Goal: Check status: Check status

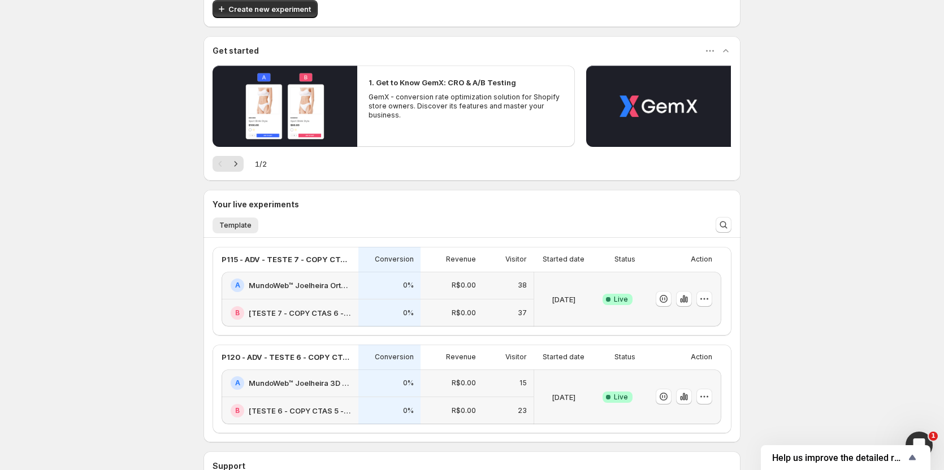
scroll to position [113, 0]
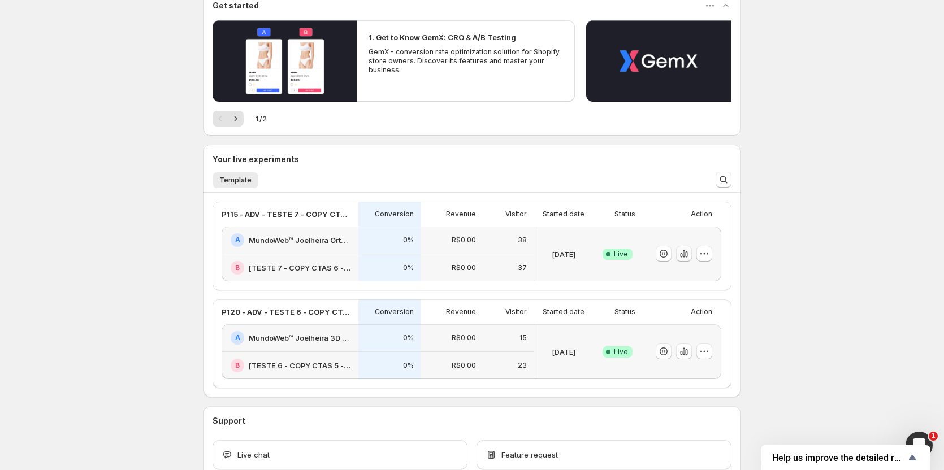
click at [685, 253] on icon "button" at bounding box center [684, 253] width 2 height 7
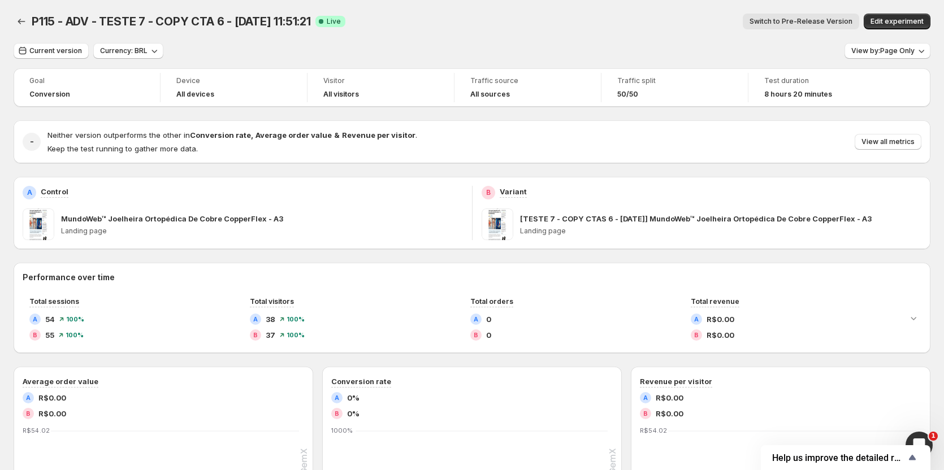
click at [792, 21] on span "Switch to Pre-Release Version" at bounding box center [801, 21] width 103 height 9
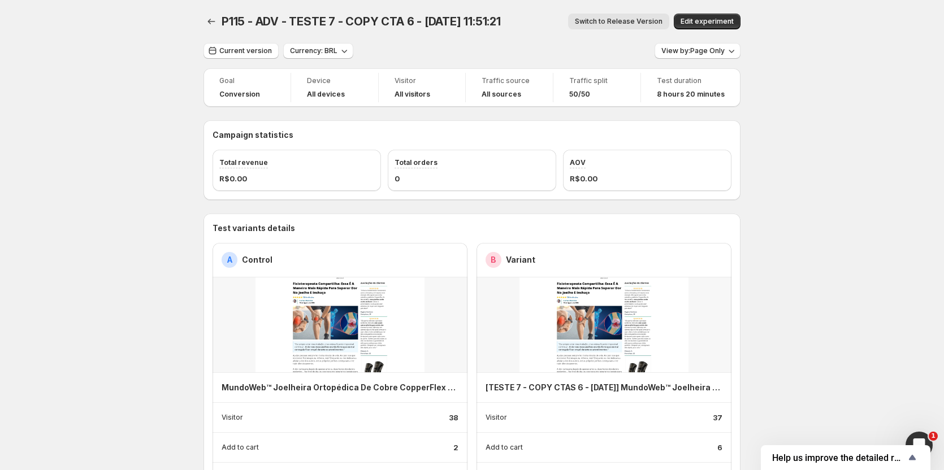
click at [239, 40] on div "P115 - ADV - TESTE 7 - COPY CTA 6 - [DATE] 11:51:21. This page is ready P115 - …" at bounding box center [472, 21] width 537 height 43
click at [239, 44] on button "Current version" at bounding box center [241, 51] width 75 height 16
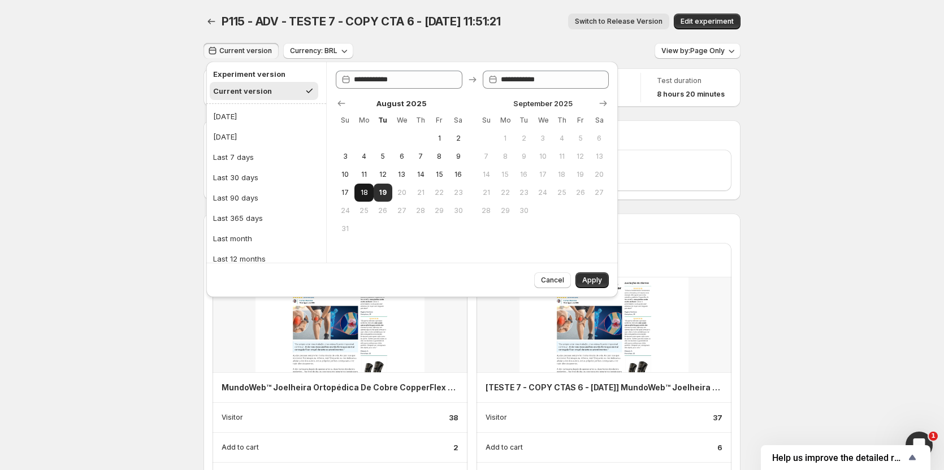
drag, startPoint x: 221, startPoint y: 112, endPoint x: 360, endPoint y: 186, distance: 157.6
click at [221, 113] on div "[DATE]" at bounding box center [225, 116] width 24 height 11
click at [599, 282] on span "Apply" at bounding box center [592, 280] width 20 height 9
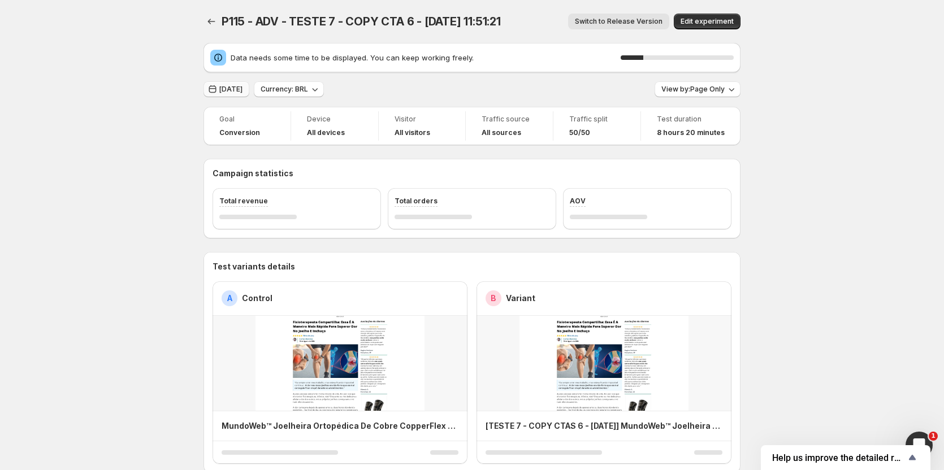
click at [227, 90] on span "[DATE]" at bounding box center [230, 89] width 23 height 9
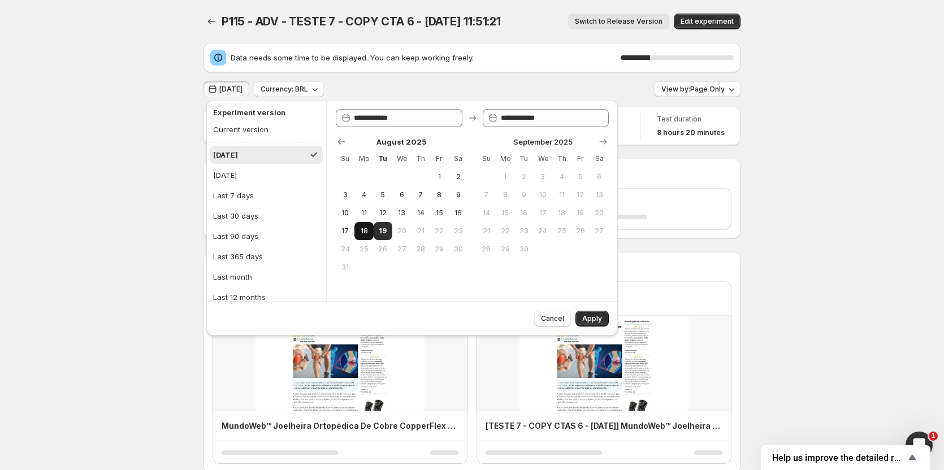
click at [368, 234] on span "18" at bounding box center [364, 231] width 10 height 9
type input "**********"
click at [385, 235] on span "19" at bounding box center [383, 231] width 10 height 9
type input "**********"
click at [584, 312] on button "Apply" at bounding box center [592, 319] width 33 height 16
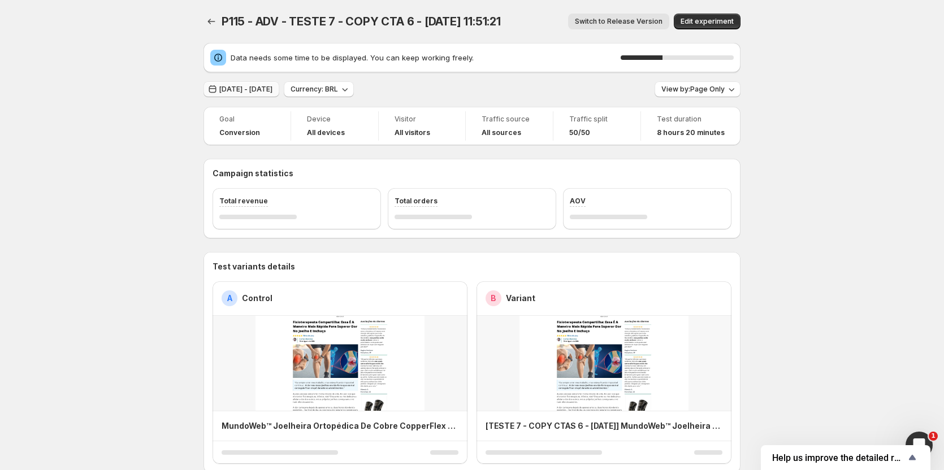
click at [237, 83] on button "[DATE] - [DATE]" at bounding box center [242, 89] width 76 height 16
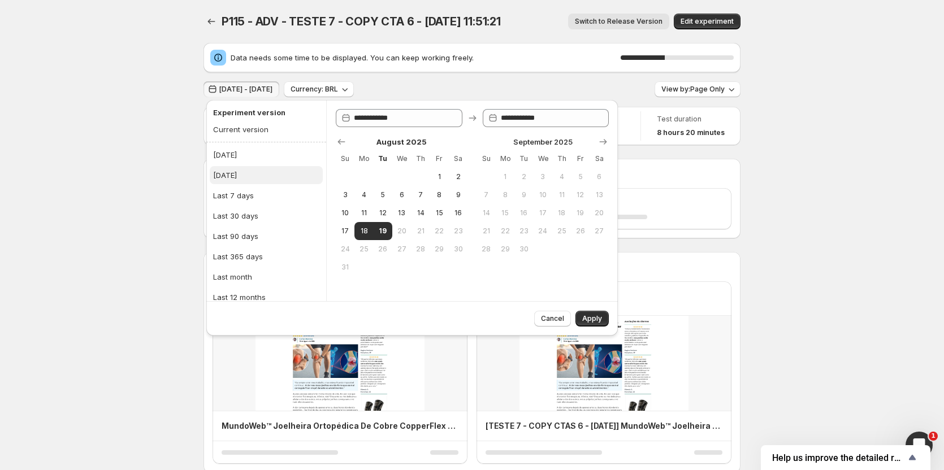
click at [235, 177] on div "[DATE]" at bounding box center [225, 175] width 24 height 11
type input "**********"
click at [593, 321] on span "Apply" at bounding box center [592, 318] width 20 height 9
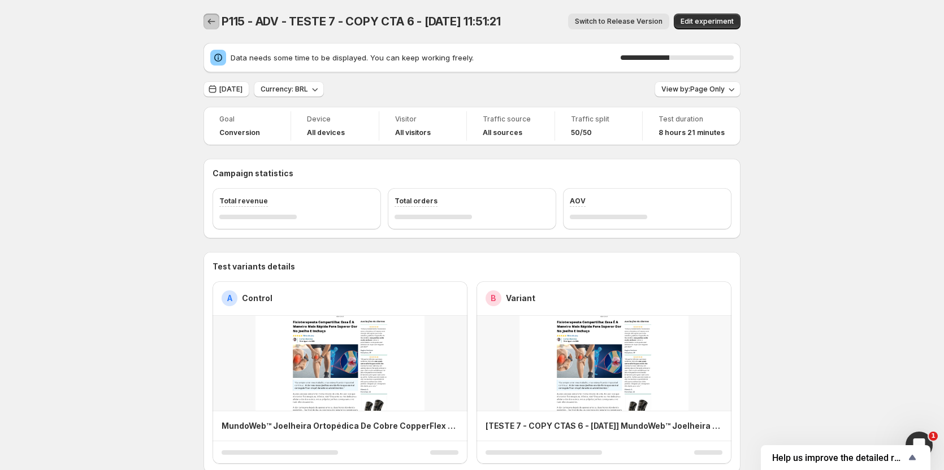
click at [217, 20] on icon "Back" at bounding box center [211, 21] width 11 height 11
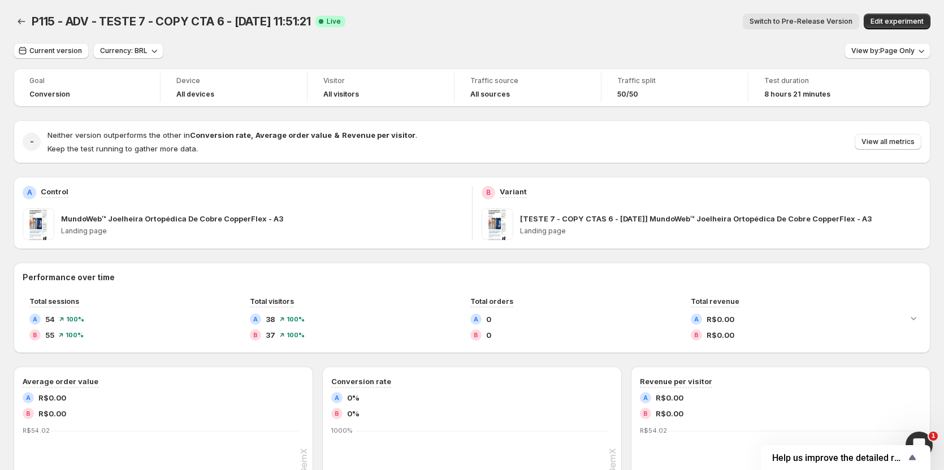
click at [828, 21] on span "Switch to Pre-Release Version" at bounding box center [801, 21] width 103 height 9
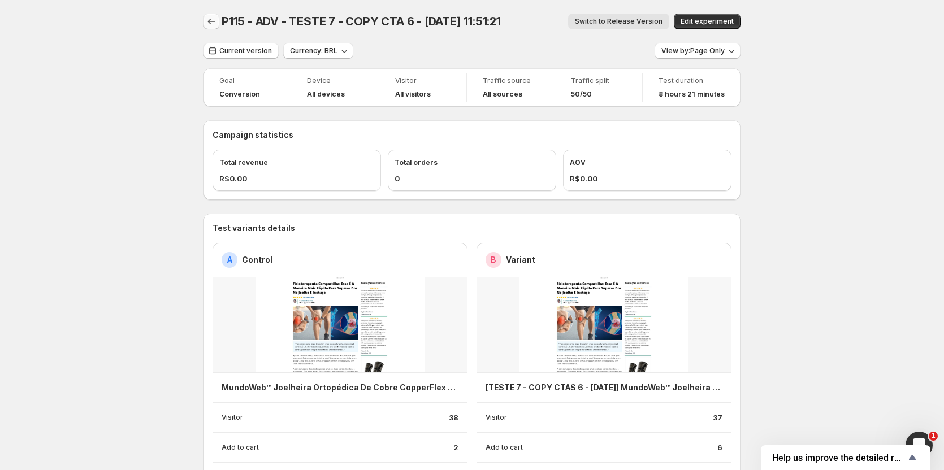
click at [216, 21] on icon "Back" at bounding box center [211, 21] width 11 height 11
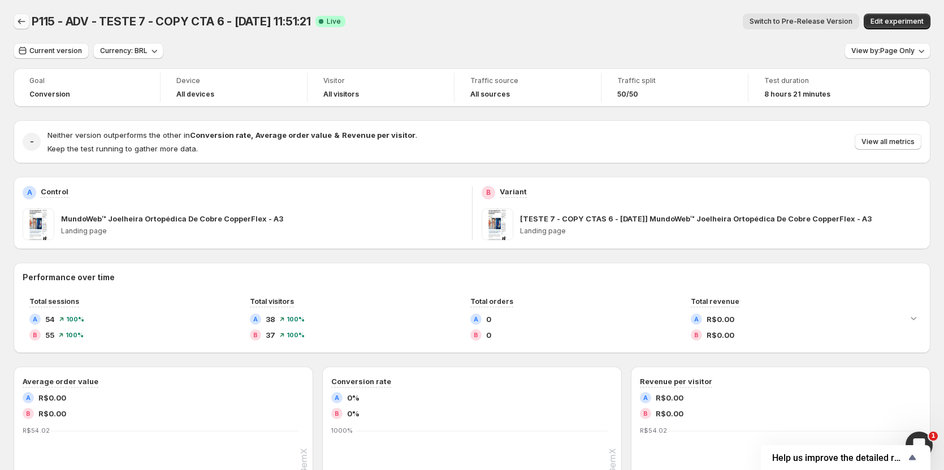
click at [20, 19] on icon "Back" at bounding box center [21, 21] width 11 height 11
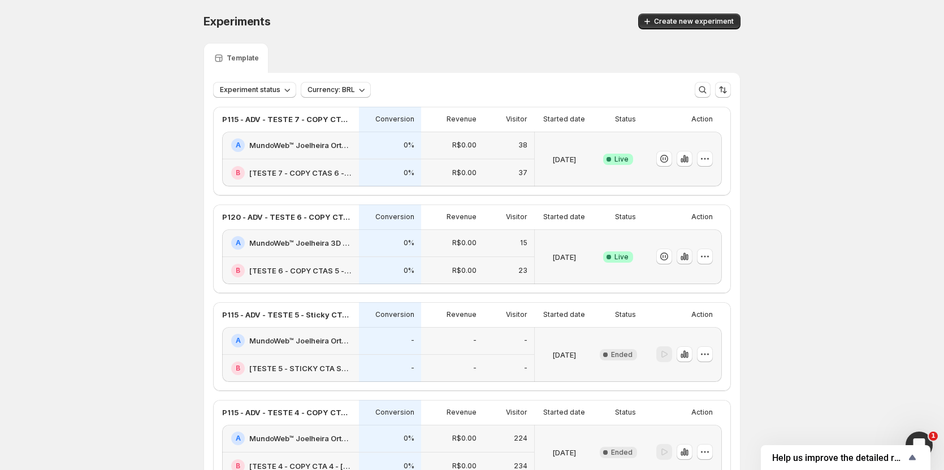
click at [686, 260] on icon "button" at bounding box center [684, 256] width 11 height 11
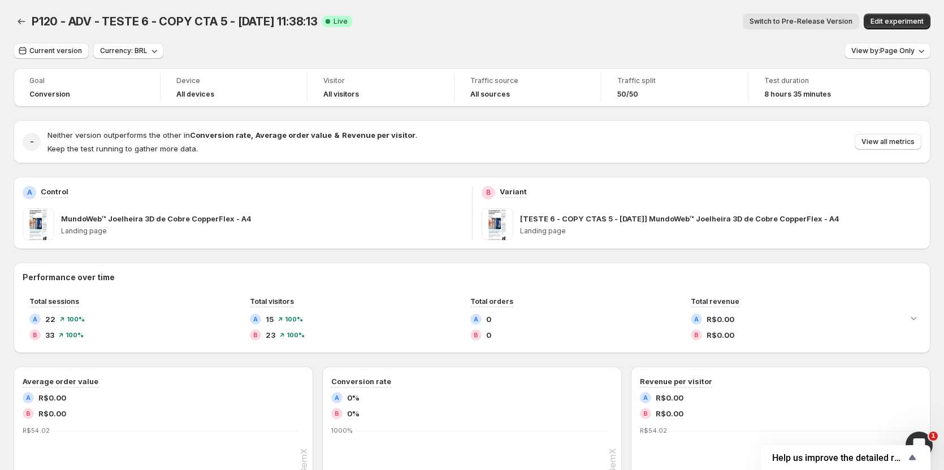
click at [774, 19] on span "Switch to Pre-Release Version" at bounding box center [801, 21] width 103 height 9
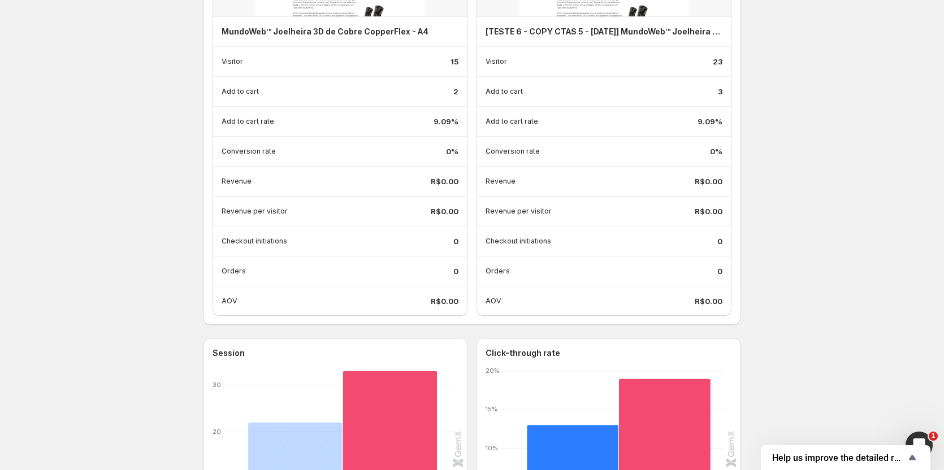
scroll to position [226, 0]
